Goal: Check status

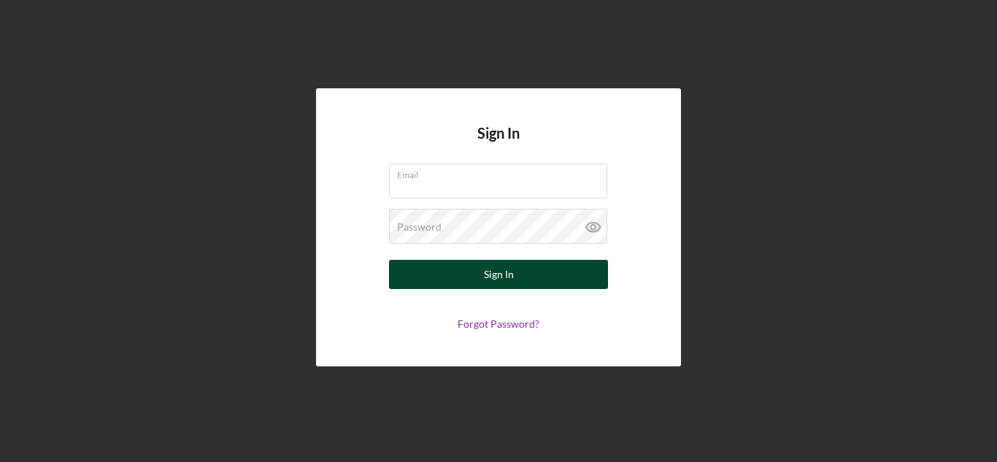
type input "[EMAIL_ADDRESS][DOMAIN_NAME]"
click at [504, 266] on div "Sign In" at bounding box center [499, 274] width 30 height 29
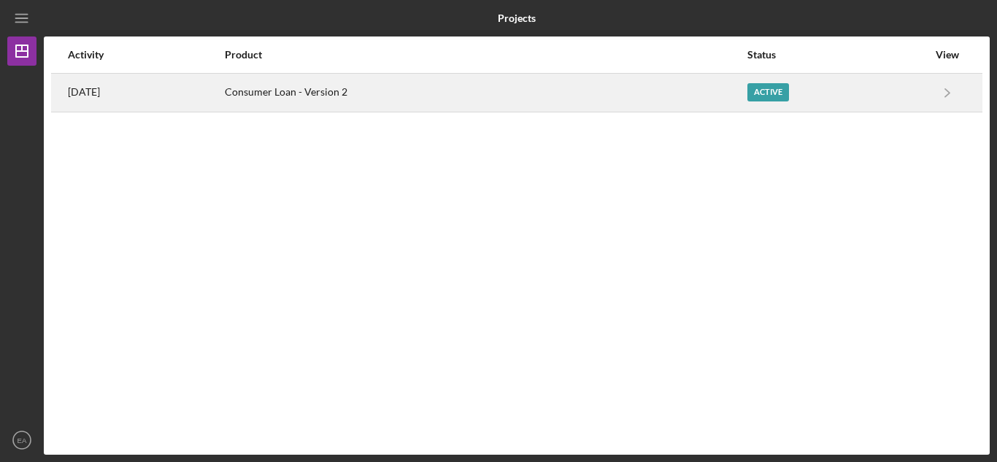
click at [773, 93] on div "Active" at bounding box center [768, 92] width 42 height 18
